Goal: Information Seeking & Learning: Find specific fact

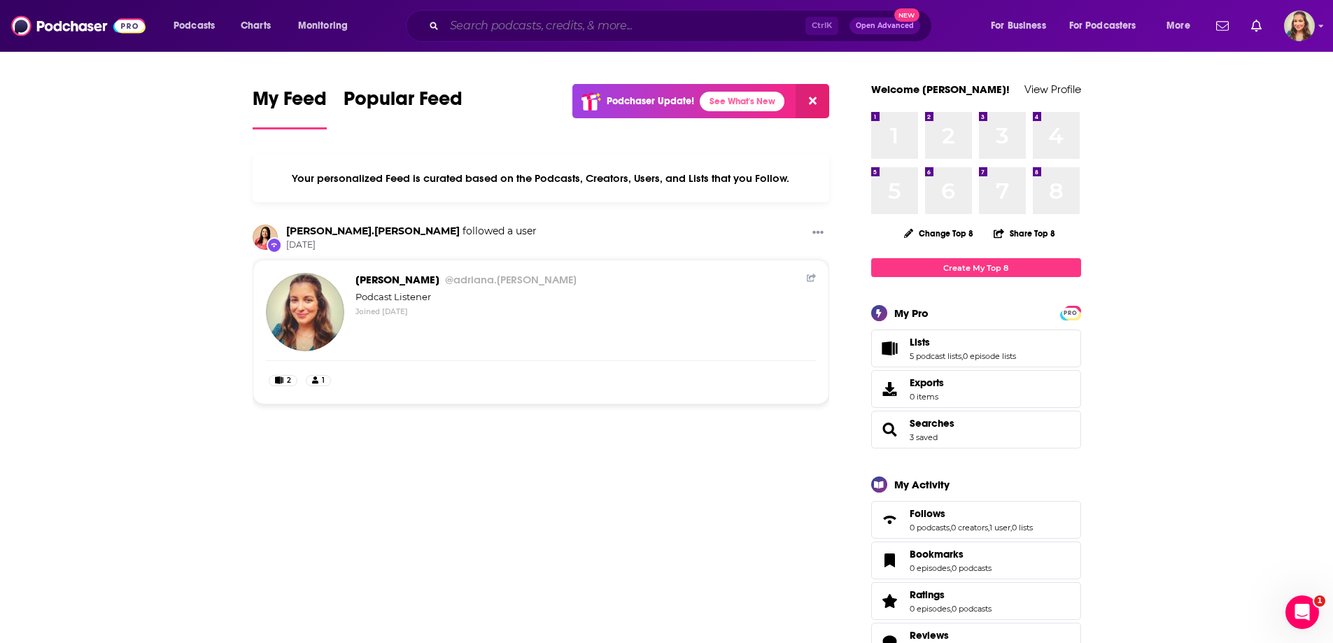
click at [618, 36] on input "Search podcasts, credits, & more..." at bounding box center [624, 26] width 361 height 22
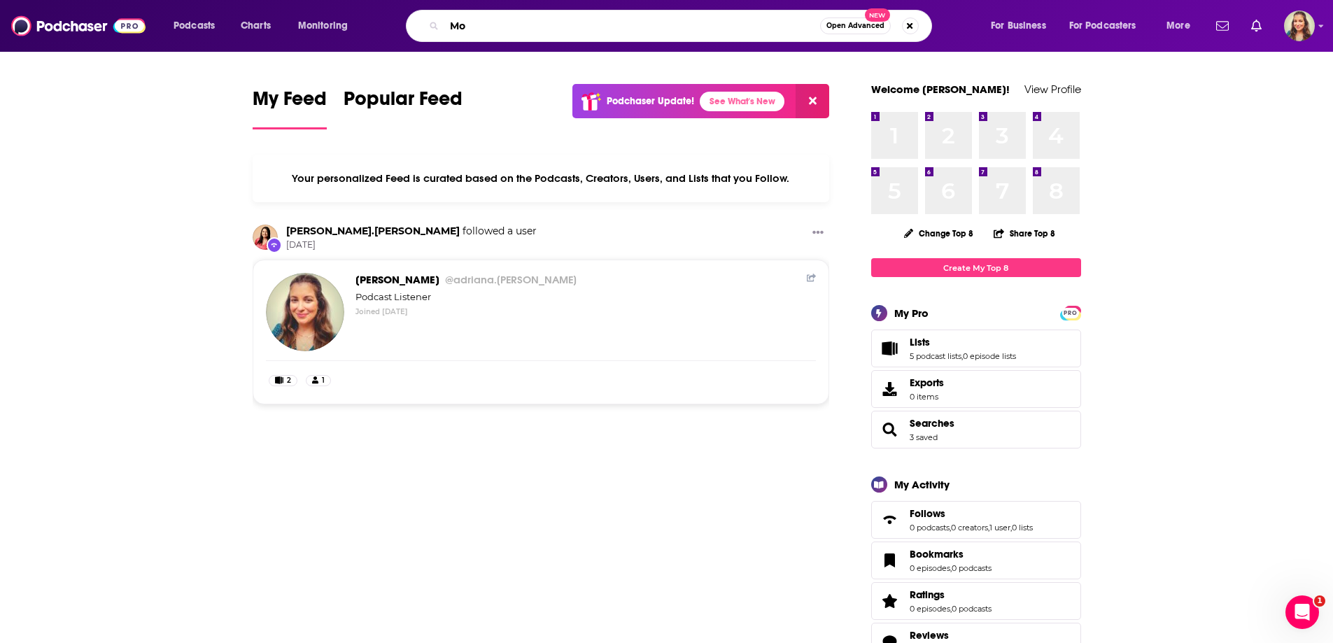
type input "M"
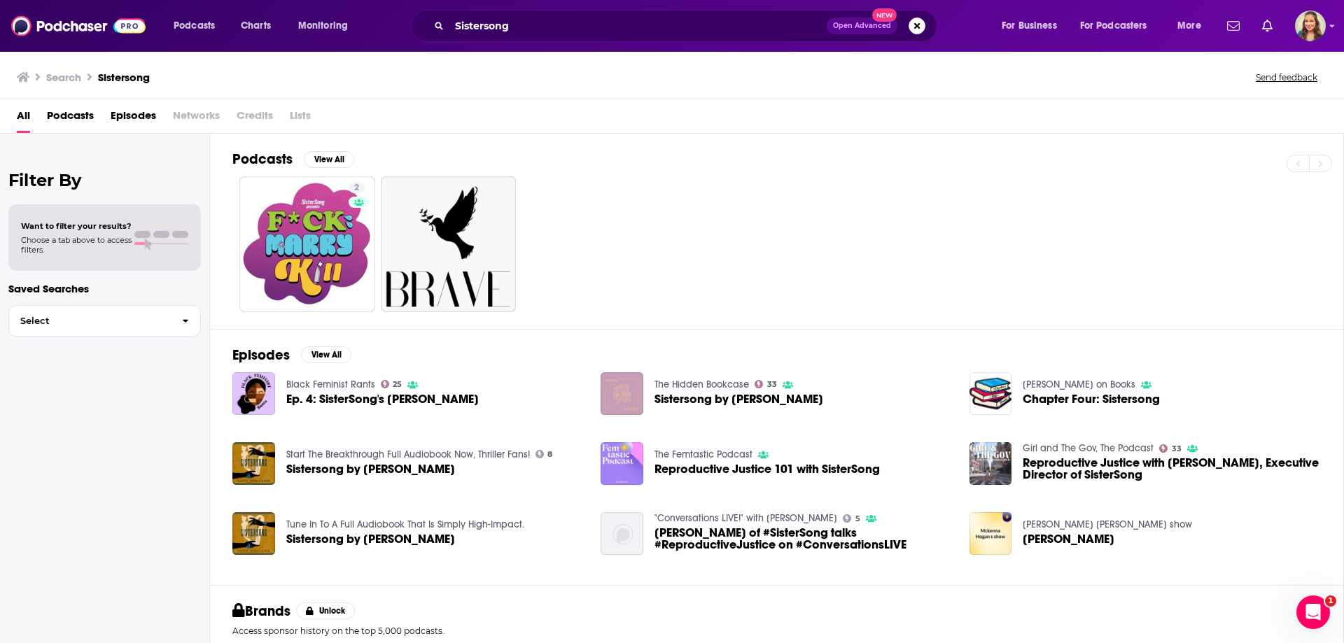
click at [251, 112] on span "Credits" at bounding box center [255, 118] width 36 height 29
click at [122, 118] on span "Episodes" at bounding box center [133, 118] width 45 height 29
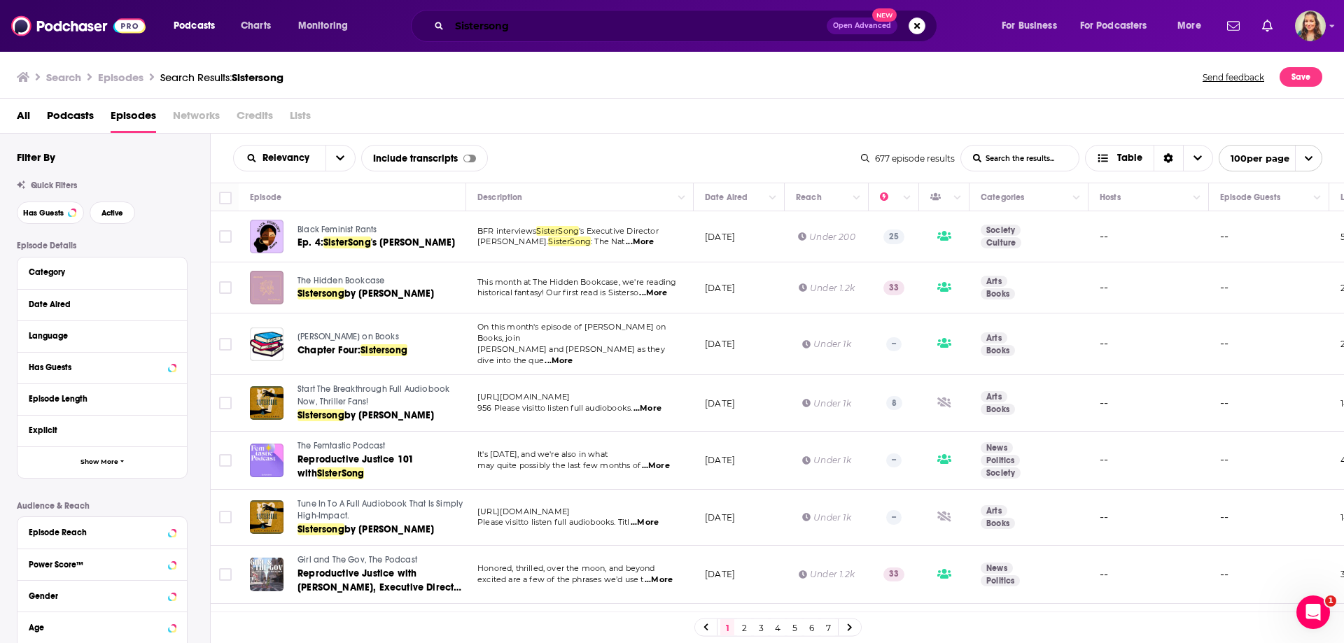
click at [528, 27] on input "Sistersong" at bounding box center [637, 26] width 377 height 22
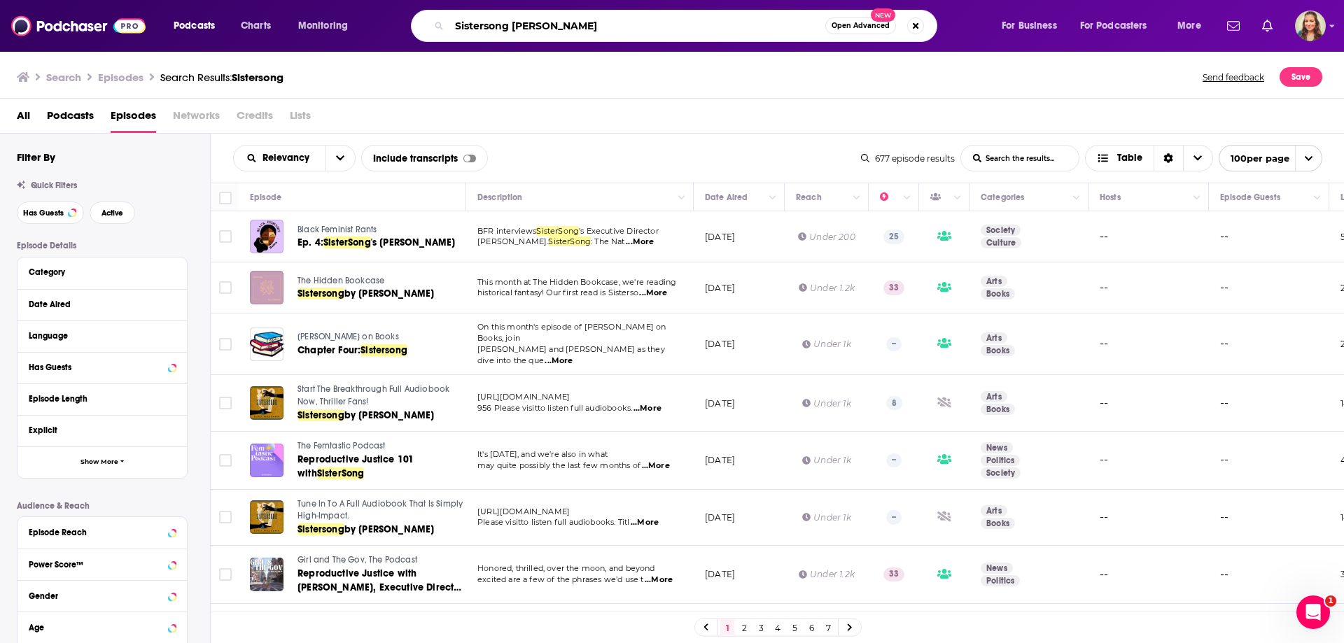
type input "Sistersong [PERSON_NAME]"
